Goal: Use online tool/utility: Utilize a website feature to perform a specific function

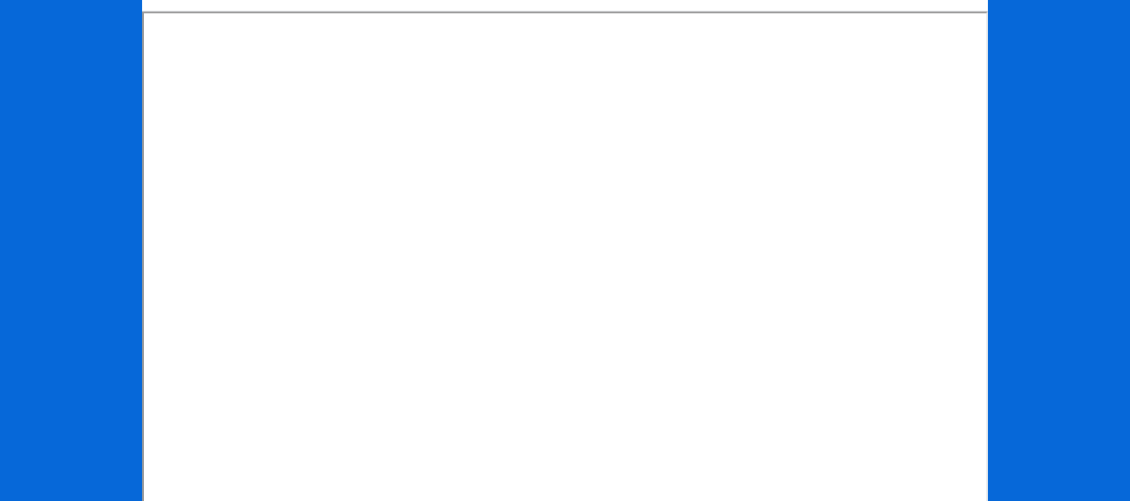
scroll to position [343, 0]
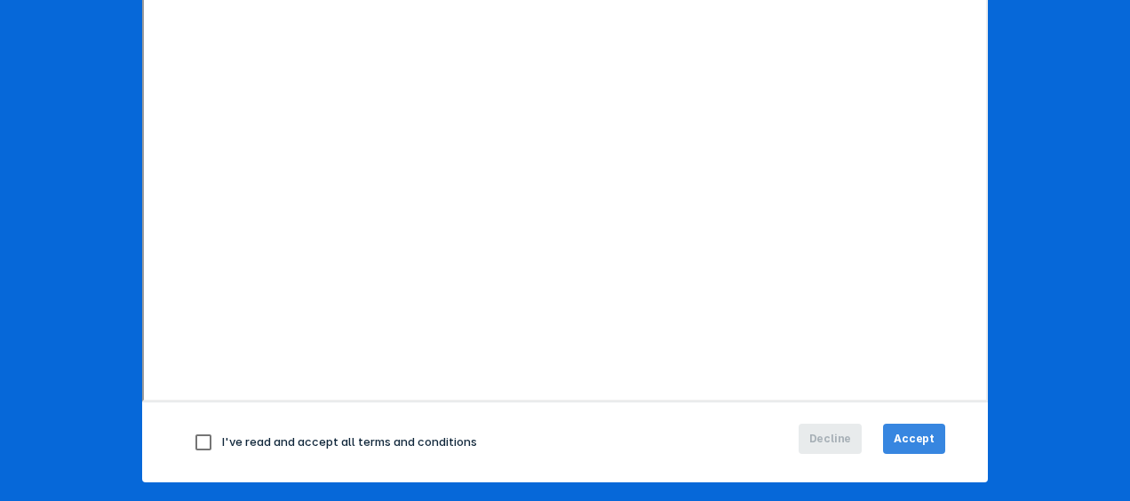
click at [925, 443] on span "Accept" at bounding box center [913, 439] width 41 height 16
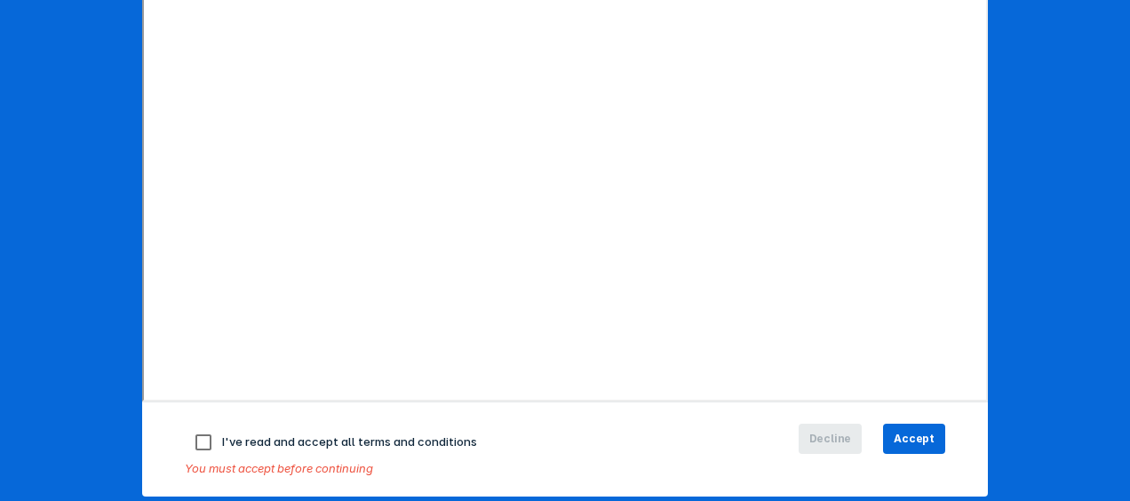
click at [198, 444] on input "checkbox" at bounding box center [203, 442] width 37 height 37
checkbox input "true"
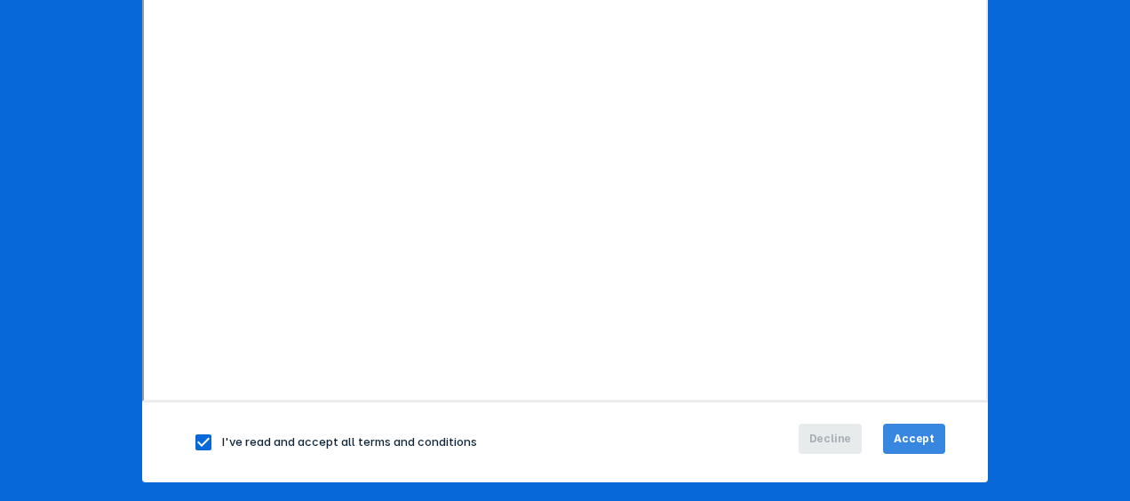
click at [912, 431] on span "Accept" at bounding box center [913, 439] width 41 height 16
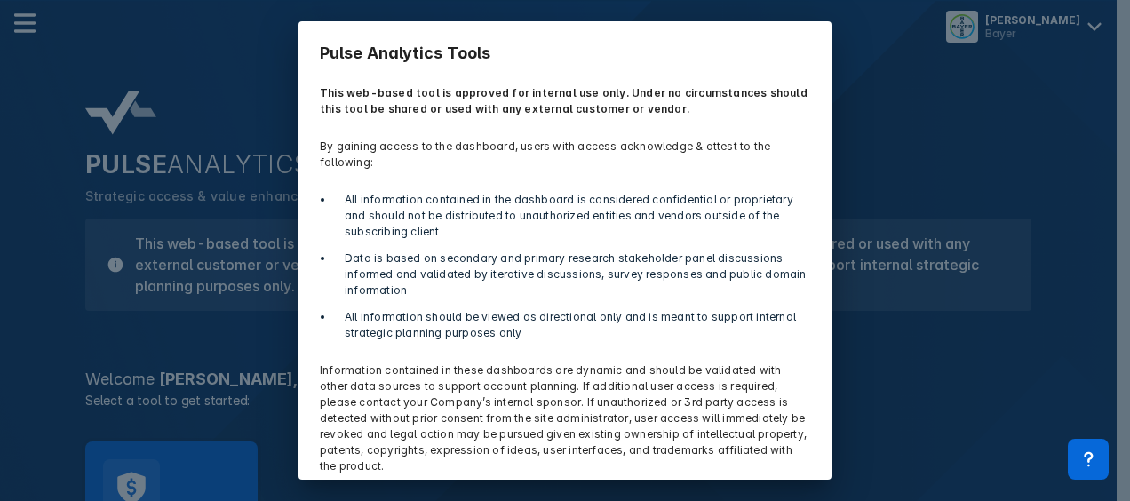
scroll to position [67, 0]
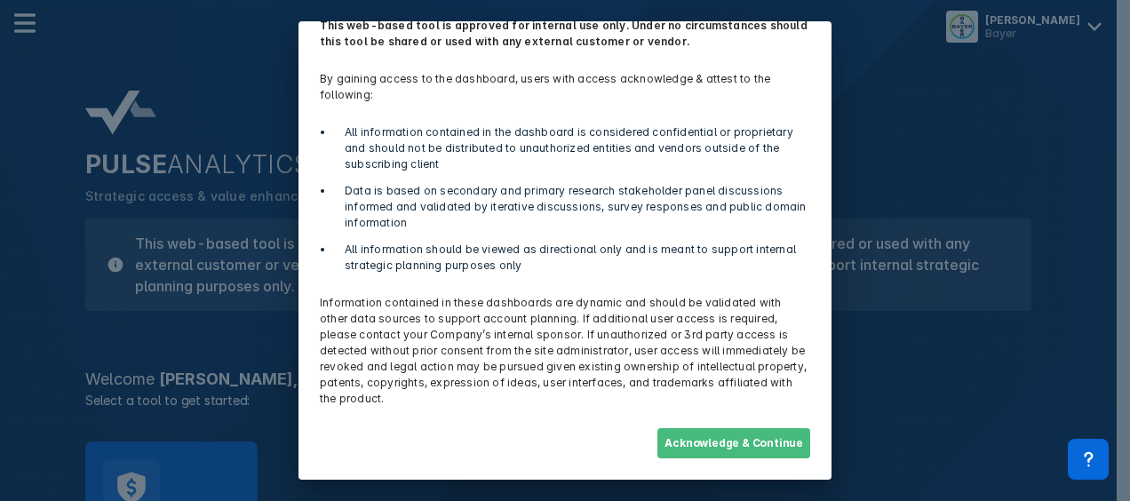
click at [739, 441] on button "Acknowledge & Continue" at bounding box center [733, 443] width 153 height 30
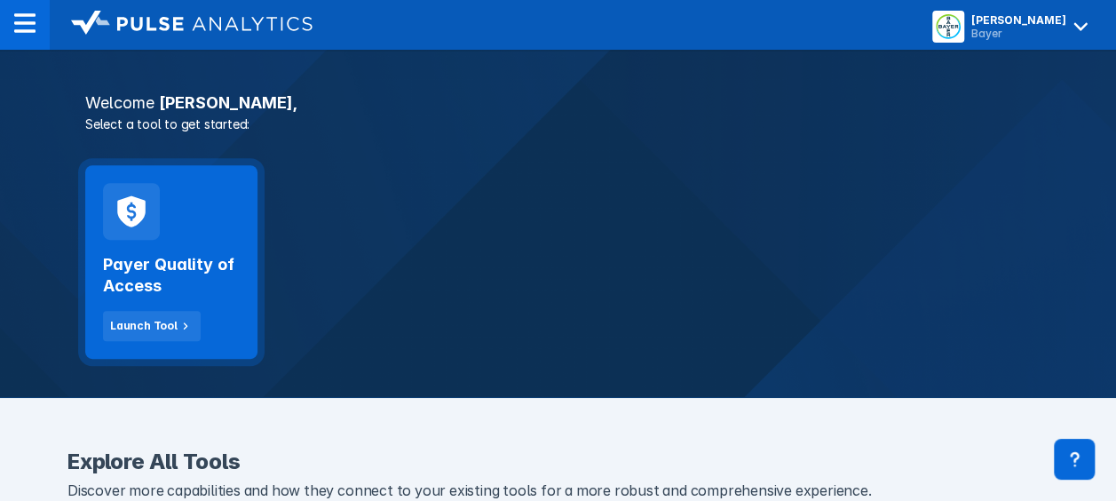
scroll to position [266, 0]
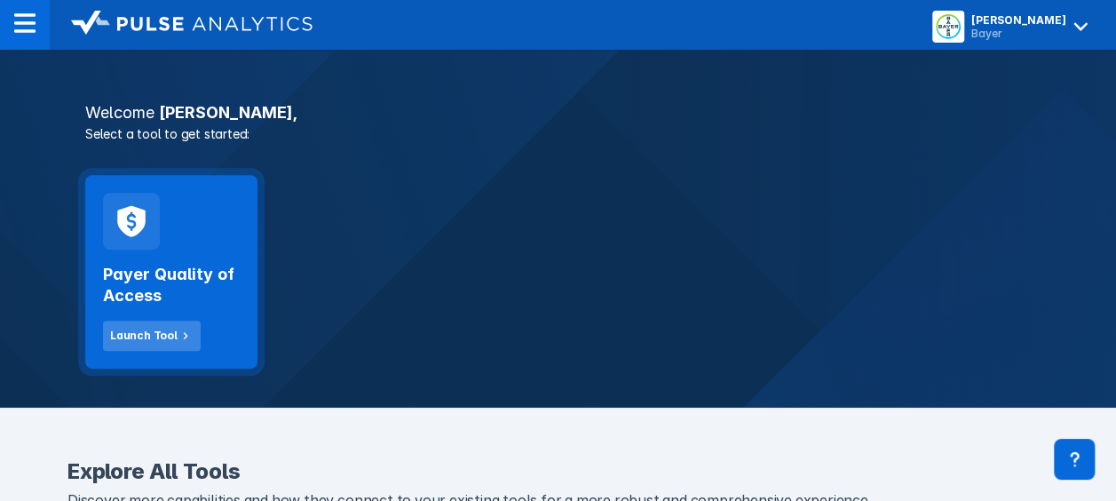
click at [178, 333] on icon at bounding box center [186, 336] width 16 height 16
